Goal: Obtain resource: Download file/media

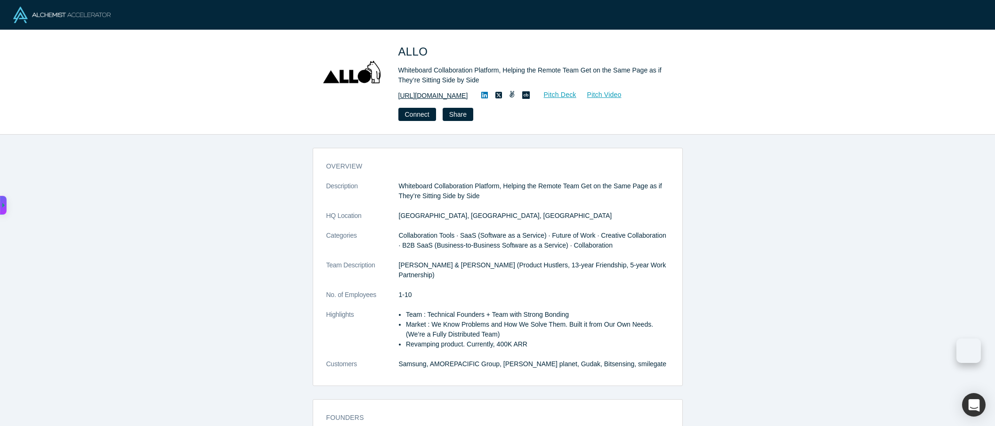
click at [424, 95] on link "[URL][DOMAIN_NAME]" at bounding box center [433, 96] width 70 height 10
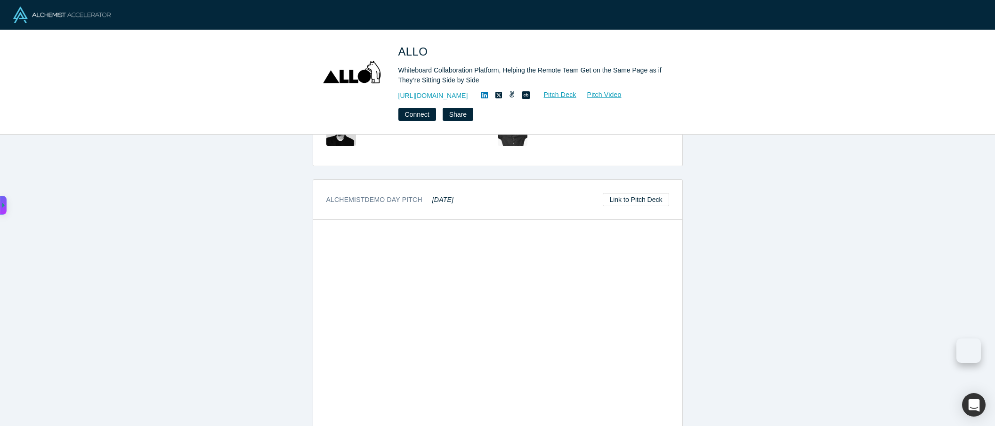
scroll to position [330, 0]
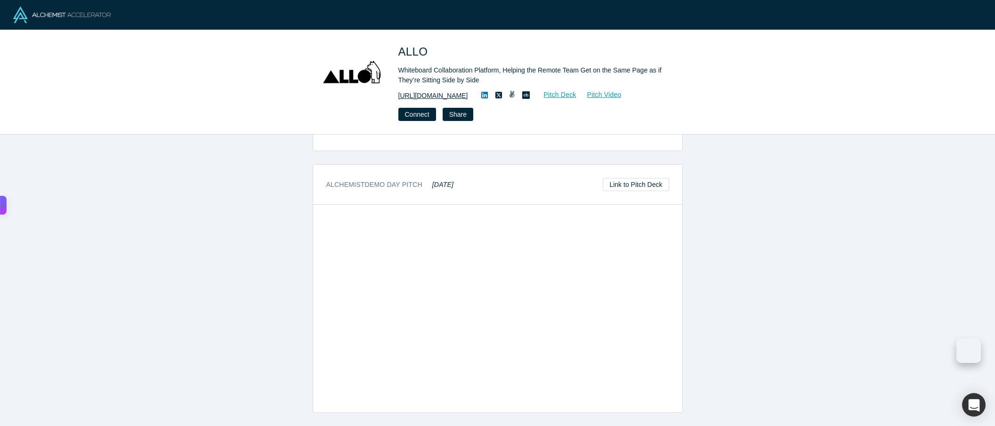
click at [418, 94] on link "[URL][DOMAIN_NAME]" at bounding box center [433, 96] width 70 height 10
click at [815, 222] on div "overview Description Whiteboard Collaboration Platform, Helping the Remote Team…" at bounding box center [497, 280] width 995 height 291
click at [740, 301] on div "overview Description Whiteboard Collaboration Platform, Helping the Remote Team…" at bounding box center [497, 280] width 995 height 291
click at [533, 91] on link "Pitch Deck" at bounding box center [554, 94] width 43 height 11
